Goal: Task Accomplishment & Management: Complete application form

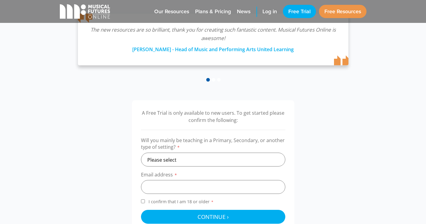
scroll to position [150, 0]
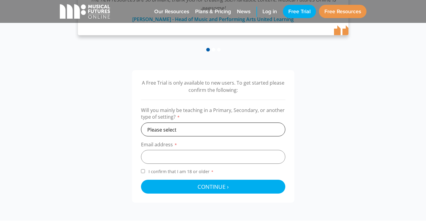
click at [192, 128] on select "Please select Primary Secondary Other" at bounding box center [213, 129] width 144 height 14
select select "secondary"
click at [141, 122] on select "Please select Primary Secondary Other" at bounding box center [213, 129] width 144 height 14
click at [180, 160] on input "email" at bounding box center [213, 157] width 144 height 14
type input "agray@robertbarclayacademy.co.uk"
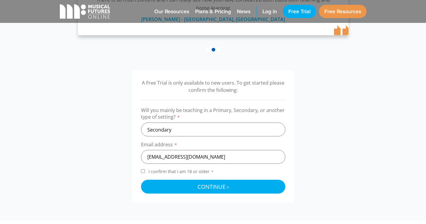
click at [143, 171] on input "I confirm that I am 18 or older *" at bounding box center [143, 171] width 4 height 4
checkbox input "true"
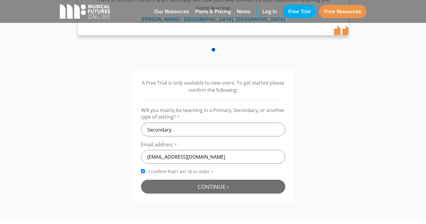
click at [164, 185] on button "Continue › Checking your details..." at bounding box center [213, 187] width 144 height 14
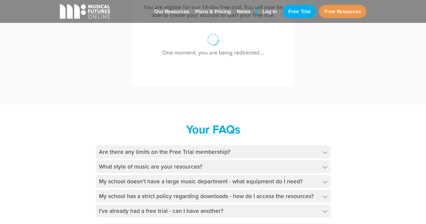
scroll to position [256, 0]
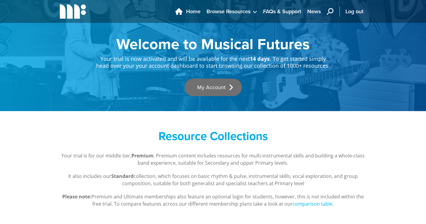
click at [221, 82] on link "My Account" at bounding box center [213, 86] width 57 height 17
